Goal: Task Accomplishment & Management: Manage account settings

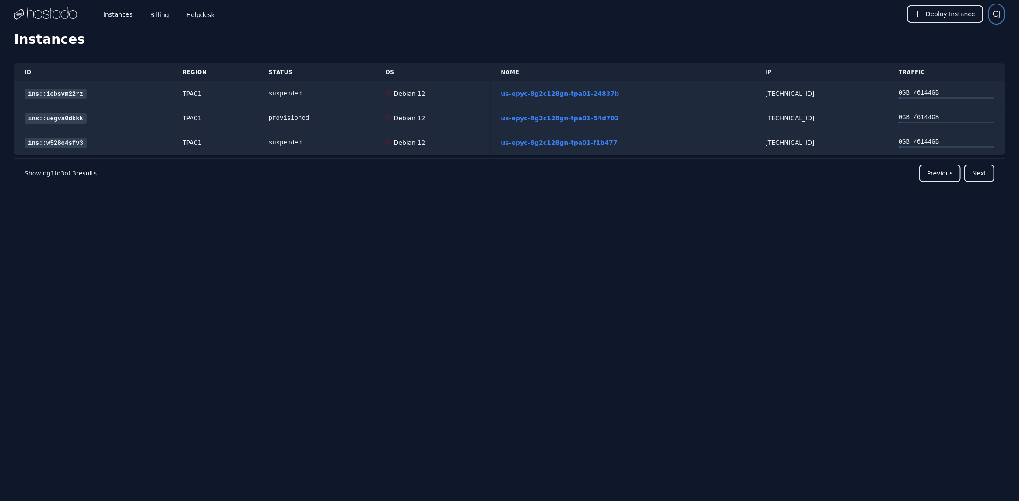
click at [1002, 11] on button "CJ" at bounding box center [996, 14] width 17 height 21
drag, startPoint x: 943, startPoint y: 54, endPoint x: 695, endPoint y: 38, distance: 248.3
click at [943, 54] on button "Sign out" at bounding box center [963, 54] width 84 height 16
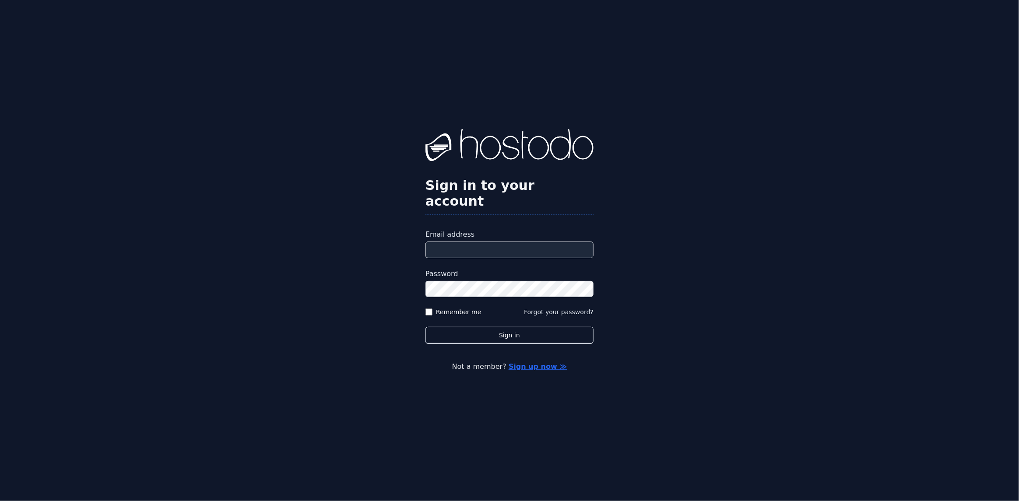
click at [499, 245] on input "Email address" at bounding box center [510, 250] width 168 height 17
paste input "**********"
type input "**********"
click at [478, 331] on button "Sign in" at bounding box center [510, 335] width 168 height 17
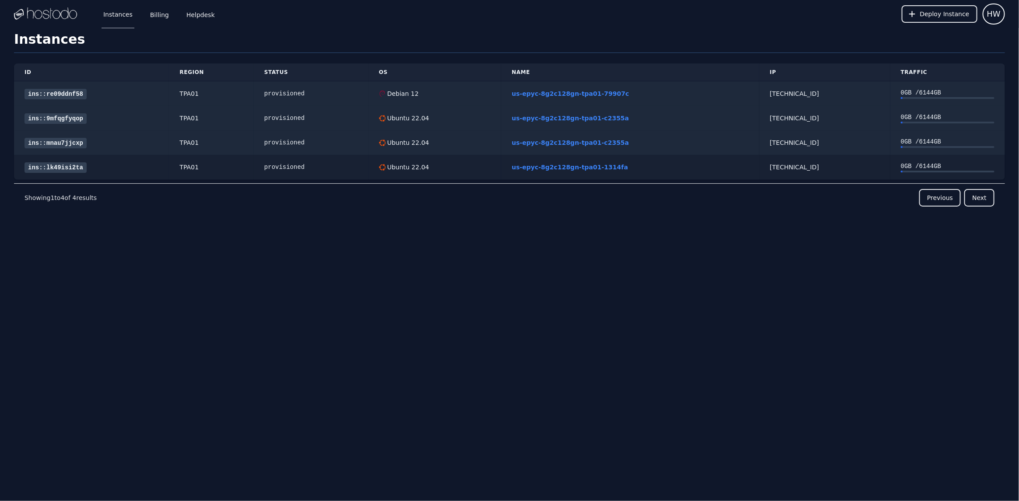
click at [611, 174] on td "us-epyc-8g2c128gn-tpa01-1314fa" at bounding box center [630, 167] width 258 height 25
click at [597, 169] on link "us-epyc-8g2c128gn-tpa01-1314fa" at bounding box center [570, 167] width 116 height 7
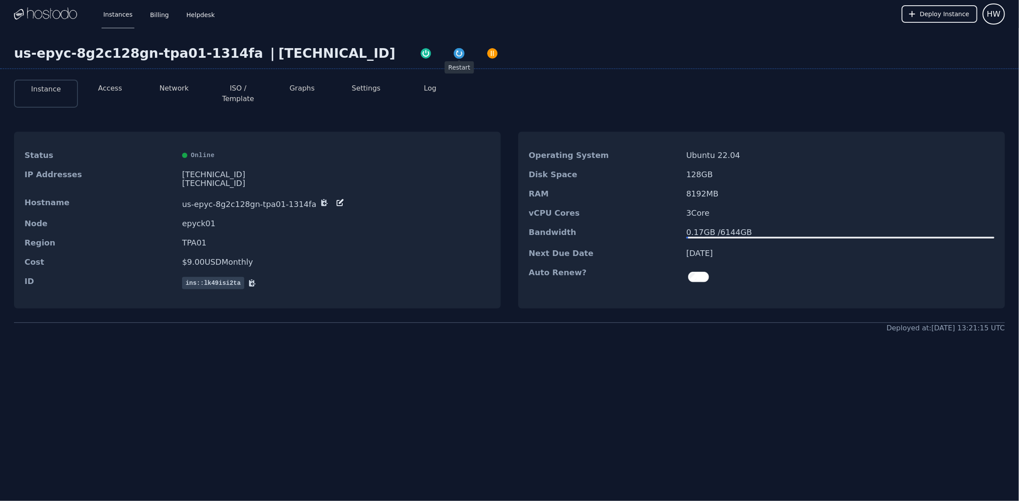
click at [453, 56] on img "button" at bounding box center [459, 53] width 12 height 12
drag, startPoint x: 41, startPoint y: 363, endPoint x: 79, endPoint y: 348, distance: 41.5
click at [41, 363] on div "us-epyc-8g2c128gn-tpa01-1314fa | [TECHNICAL_ID] Instance Access Network ISO / T…" at bounding box center [509, 224] width 1019 height 393
drag, startPoint x: 0, startPoint y: 416, endPoint x: 39, endPoint y: 389, distance: 46.8
click at [0, 415] on div "Instances Billing Helpdesk Deploy Instance HW Instances SSH Keys Billing Helpde…" at bounding box center [509, 250] width 1019 height 501
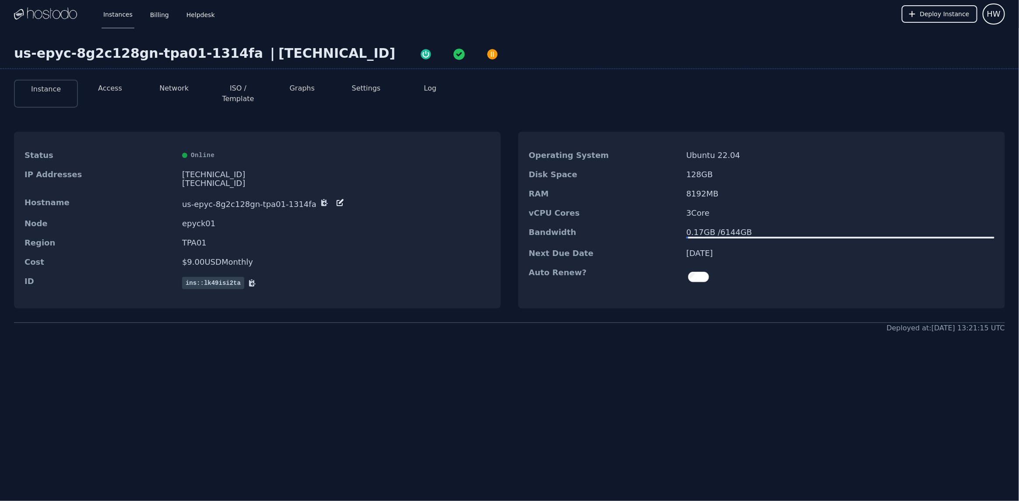
drag, startPoint x: 14, startPoint y: 386, endPoint x: 96, endPoint y: 319, distance: 105.8
click at [14, 384] on div "us-epyc-8g2c128gn-tpa01-1314fa | [TECHNICAL_ID] Instance Access Network ISO / T…" at bounding box center [509, 224] width 1019 height 393
